Goal: Information Seeking & Learning: Check status

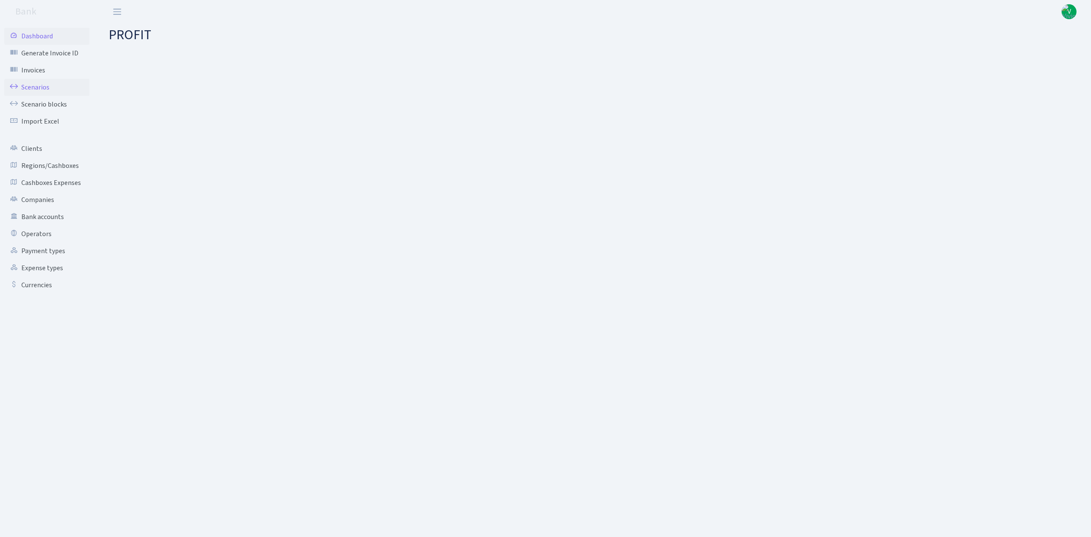
click at [48, 88] on link "Scenarios" at bounding box center [46, 87] width 85 height 17
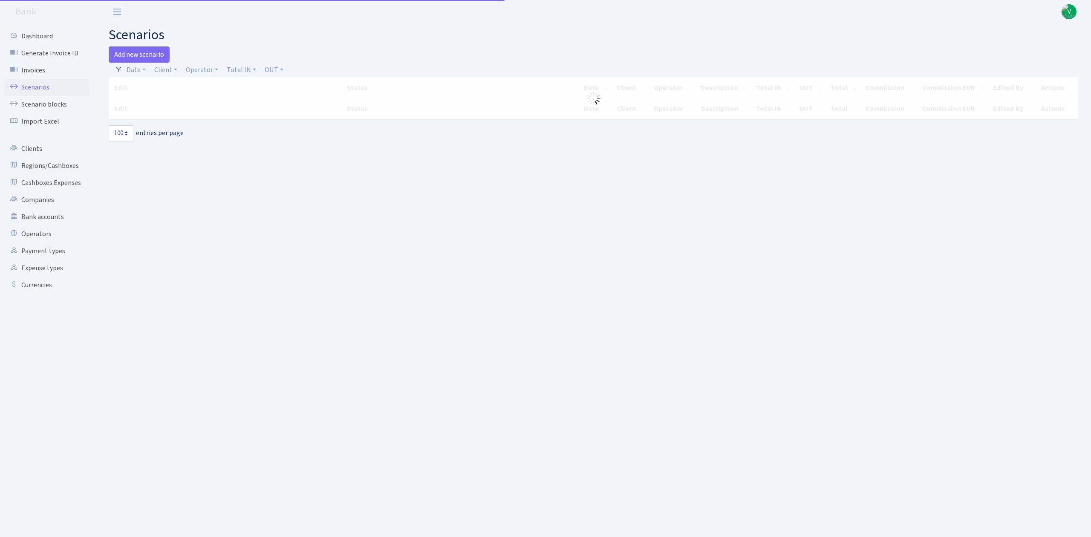
select select "100"
click at [194, 72] on link "Operator" at bounding box center [201, 70] width 39 height 14
click at [208, 98] on input "search" at bounding box center [216, 100] width 63 height 13
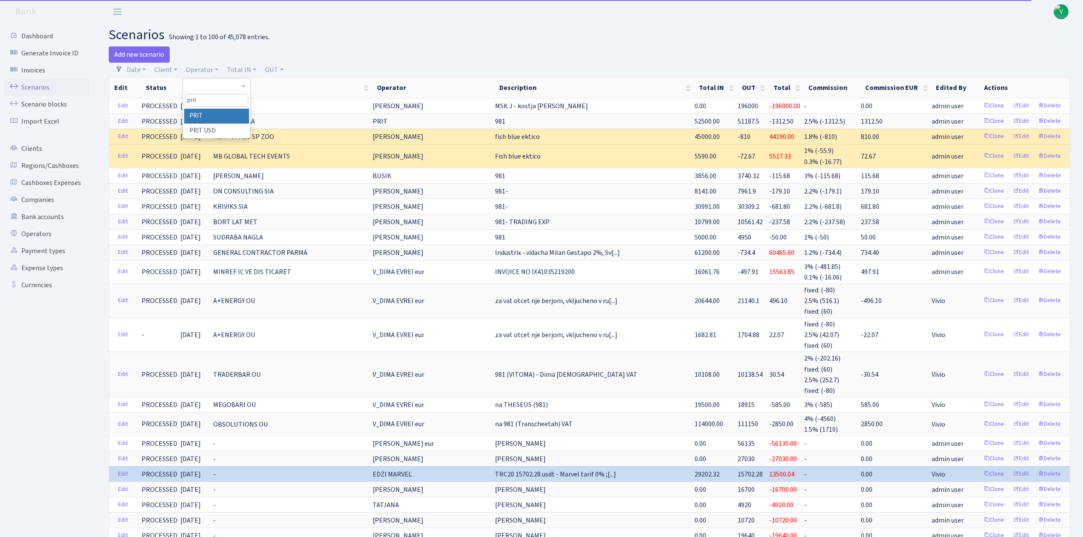
type input "prit"
click at [216, 116] on li "PRIT" at bounding box center [216, 116] width 64 height 15
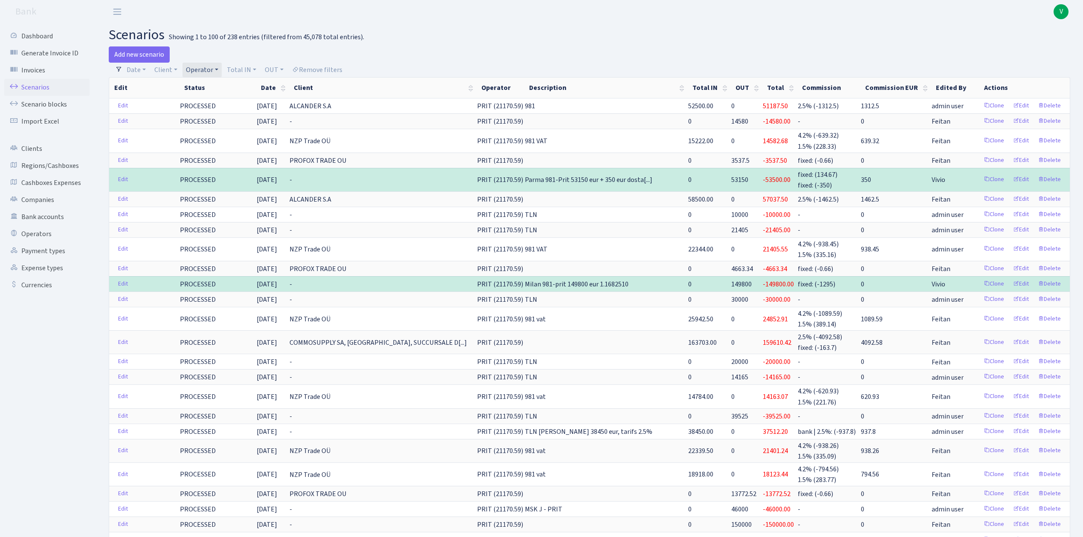
click at [208, 65] on link "Operator" at bounding box center [201, 70] width 39 height 14
select select
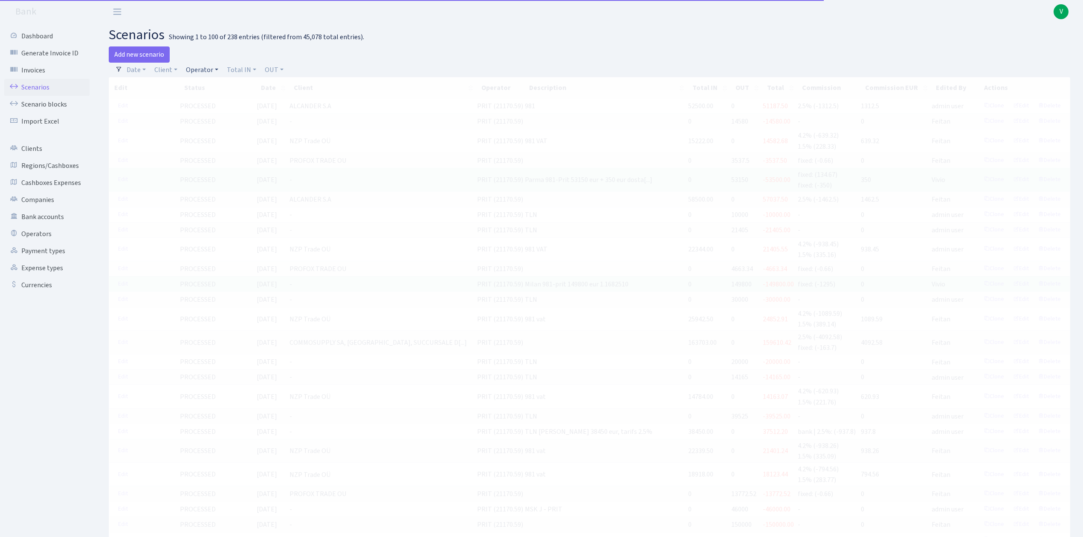
drag, startPoint x: 199, startPoint y: 75, endPoint x: 204, endPoint y: 72, distance: 5.9
click at [198, 75] on link "Operator" at bounding box center [201, 70] width 39 height 14
click at [208, 96] on input "search" at bounding box center [216, 100] width 63 height 13
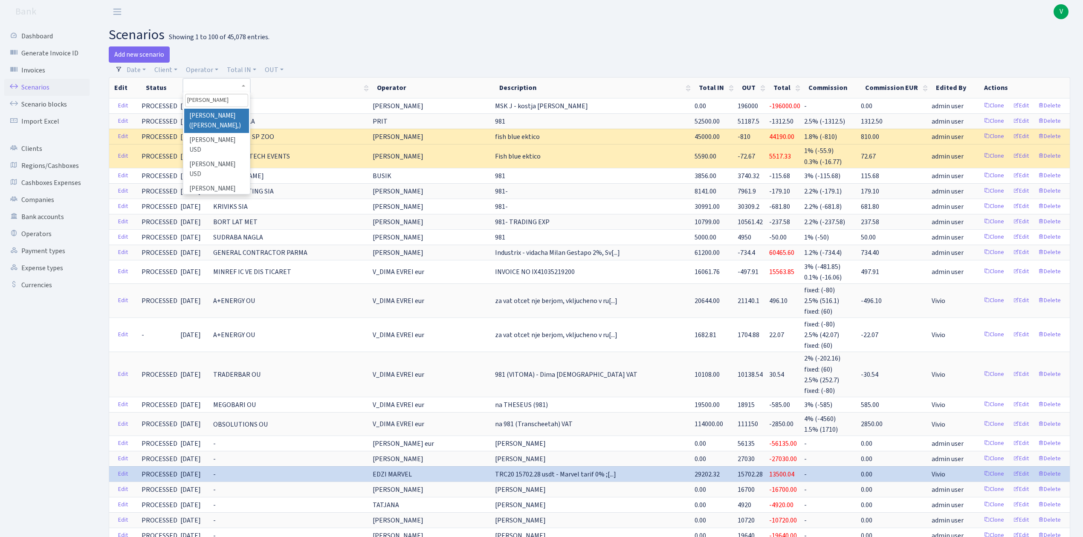
type input "[PERSON_NAME]"
click at [220, 121] on li "[PERSON_NAME] ([PERSON_NAME],)" at bounding box center [216, 121] width 64 height 24
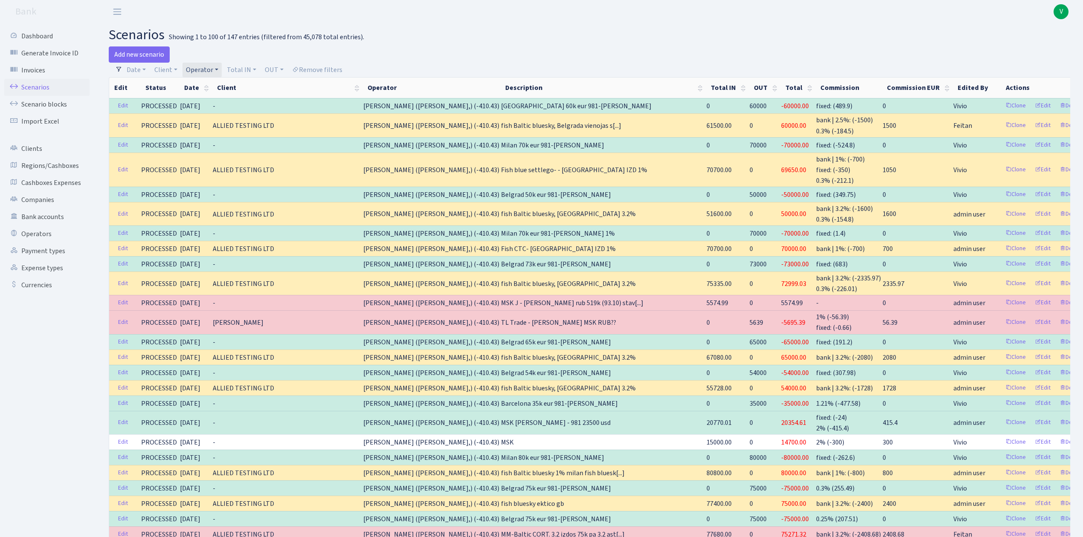
click at [203, 67] on link "Operator" at bounding box center [201, 70] width 39 height 14
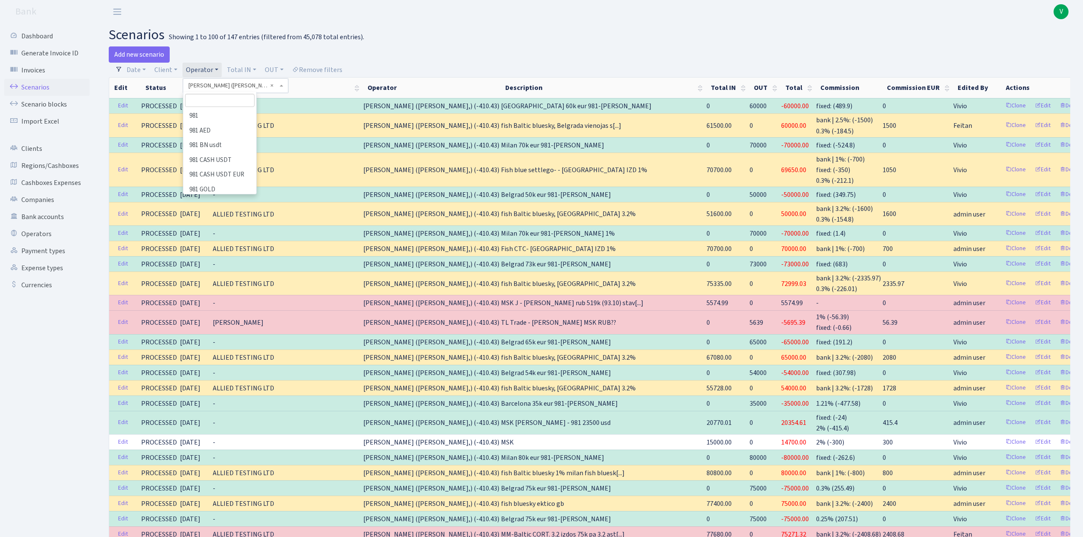
scroll to position [2388, 0]
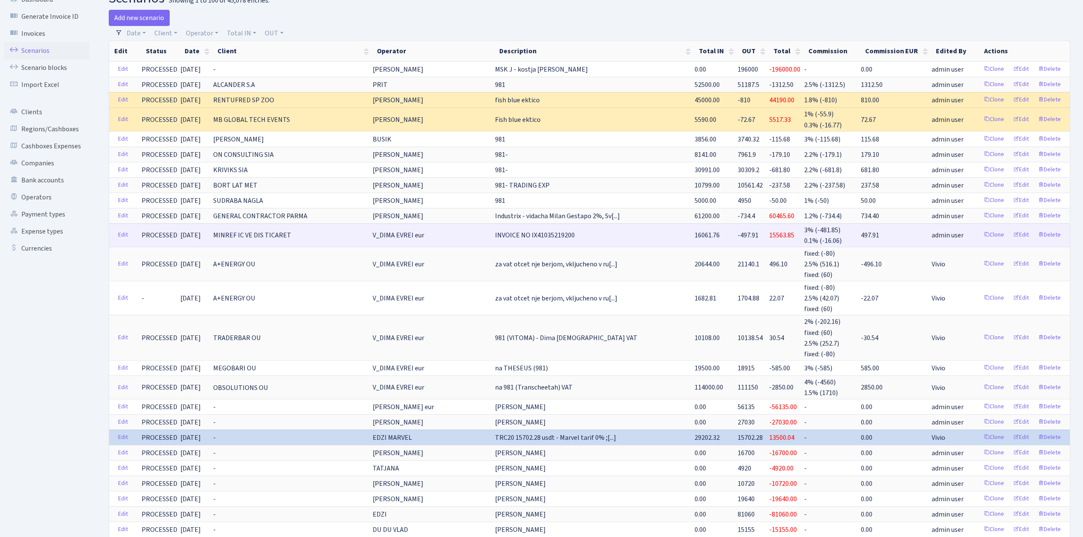
scroll to position [57, 0]
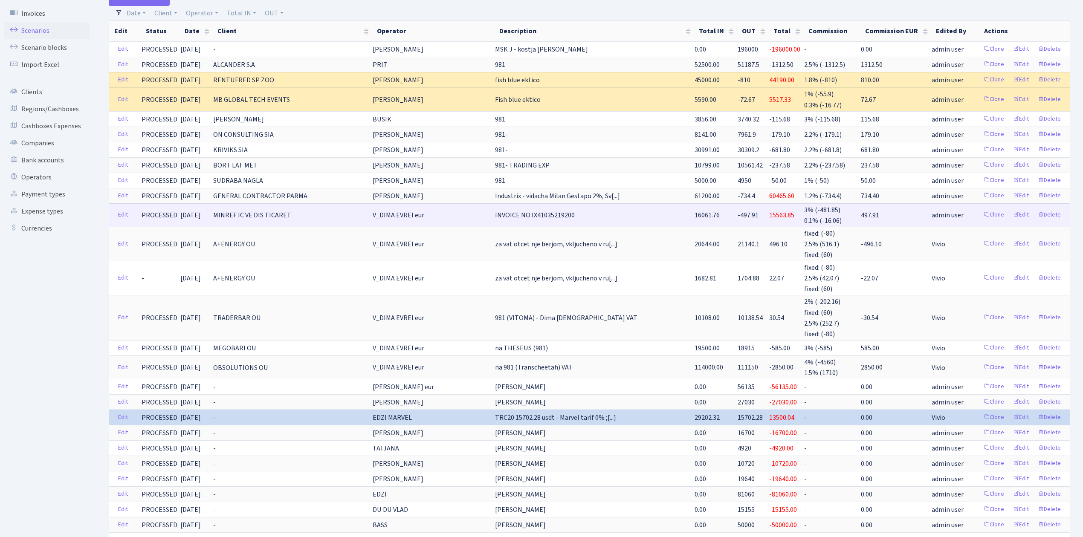
click at [626, 224] on td "INVOICE NO IX41035219200" at bounding box center [594, 214] width 200 height 23
